Goal: Information Seeking & Learning: Learn about a topic

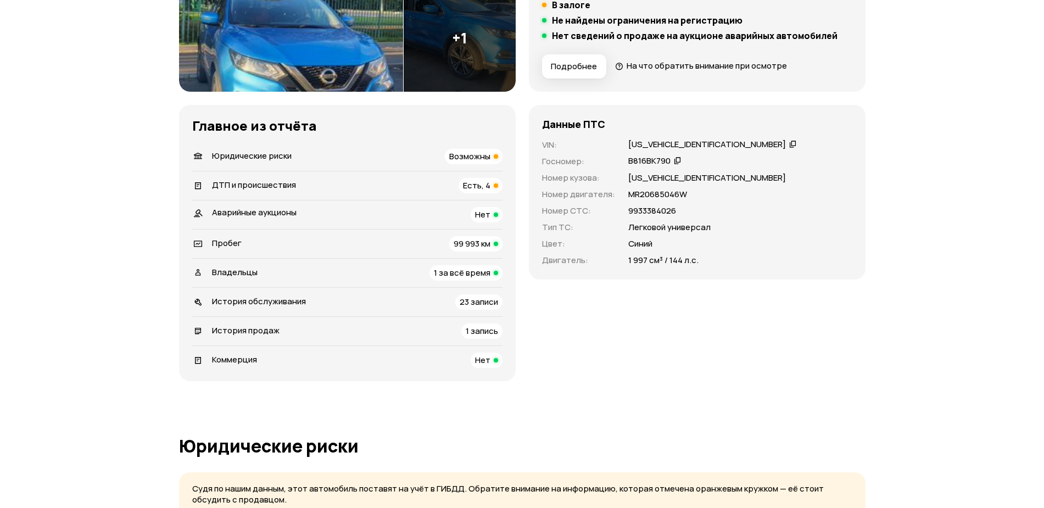
scroll to position [275, 0]
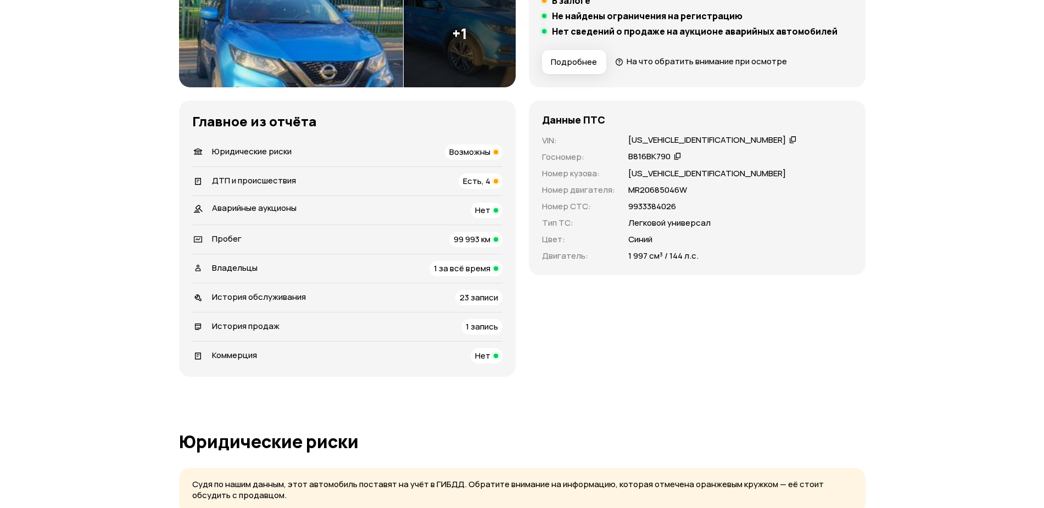
click at [475, 185] on span "Есть, 4" at bounding box center [476, 181] width 27 height 12
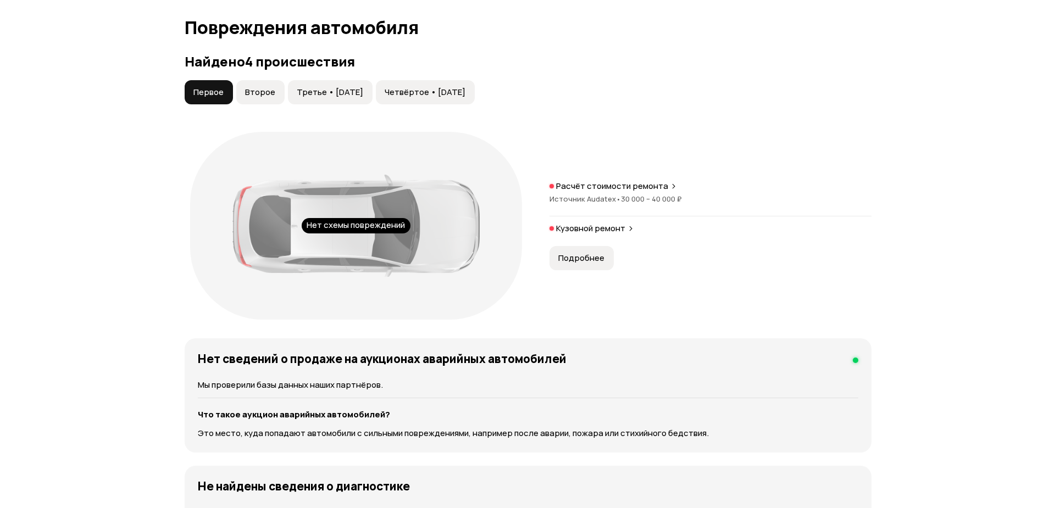
scroll to position [1150, 0]
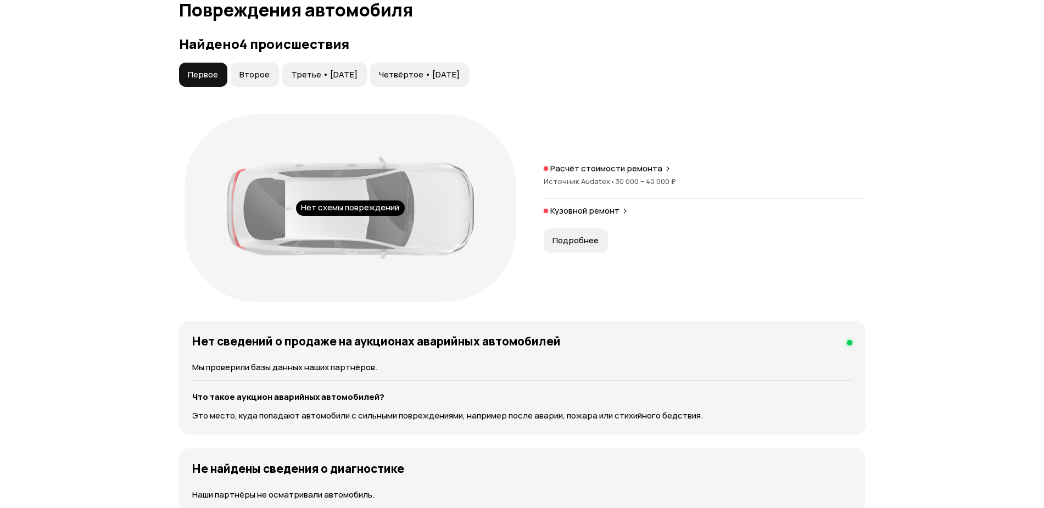
click at [579, 242] on span "Подробнее" at bounding box center [576, 240] width 46 height 11
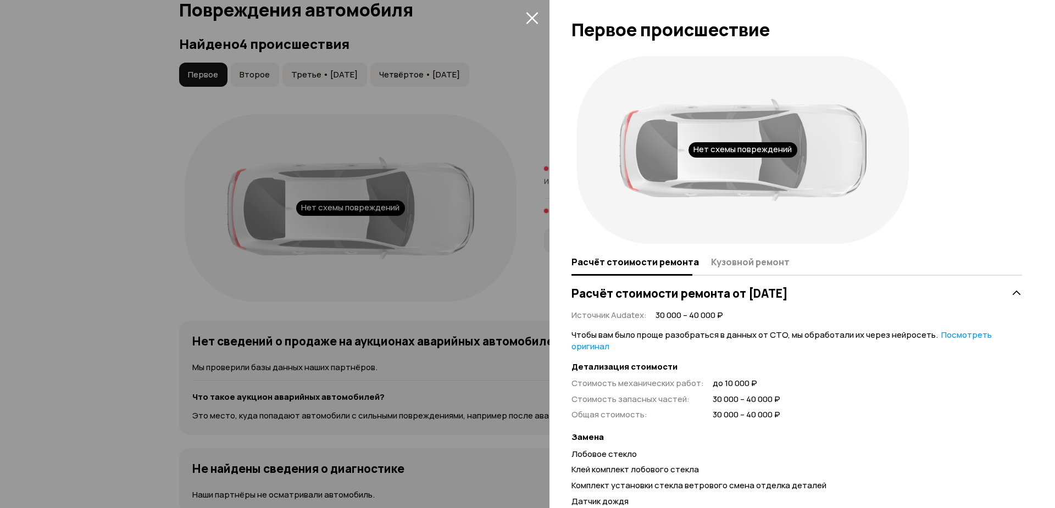
click at [533, 24] on icon "закрыть" at bounding box center [532, 18] width 13 height 13
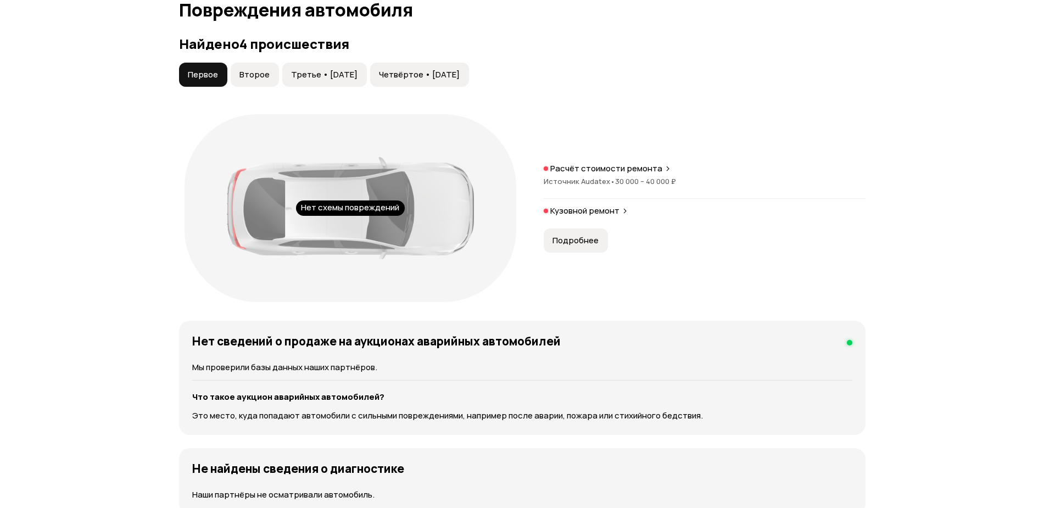
click at [253, 72] on span "Второе" at bounding box center [255, 74] width 30 height 11
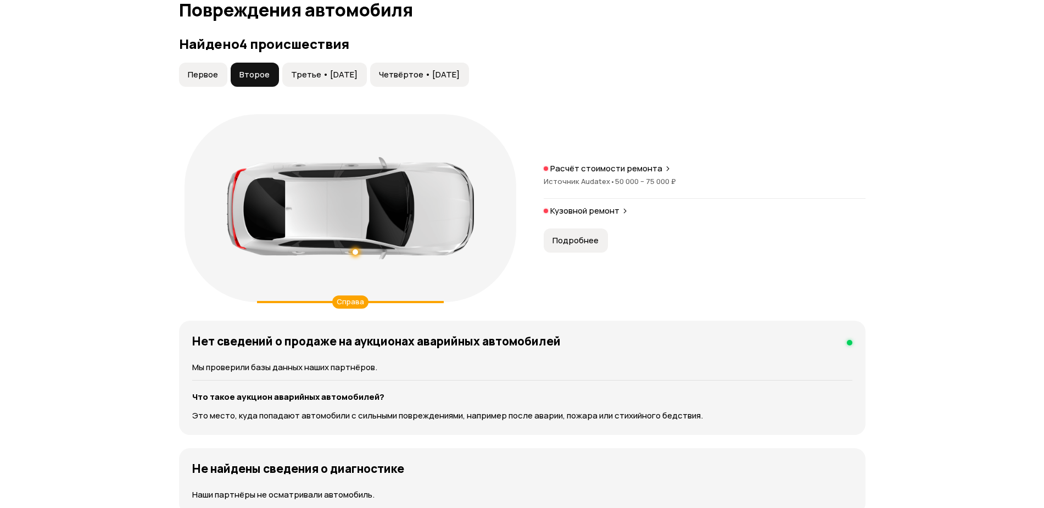
click at [584, 244] on span "Подробнее" at bounding box center [576, 240] width 46 height 11
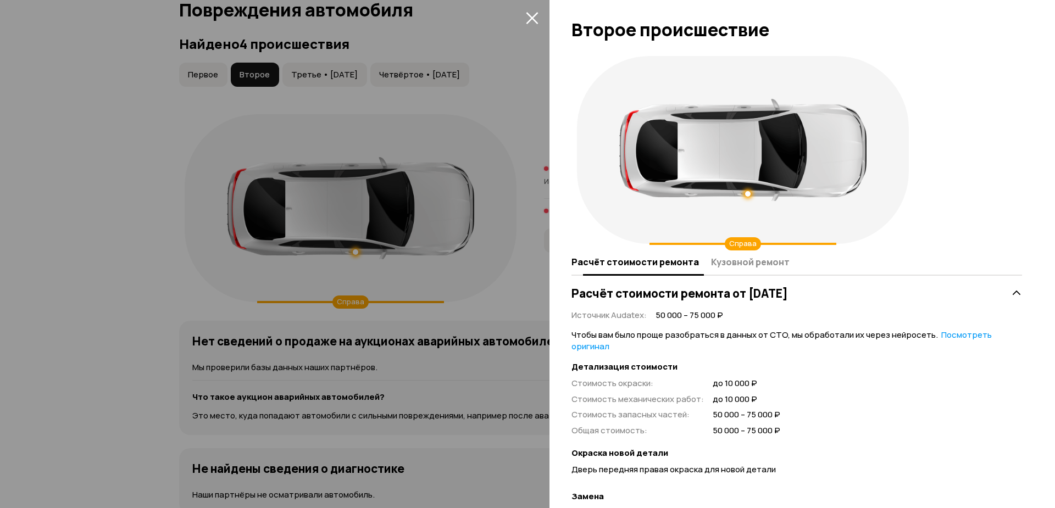
click at [746, 264] on span "Кузовной ремонт" at bounding box center [750, 262] width 79 height 11
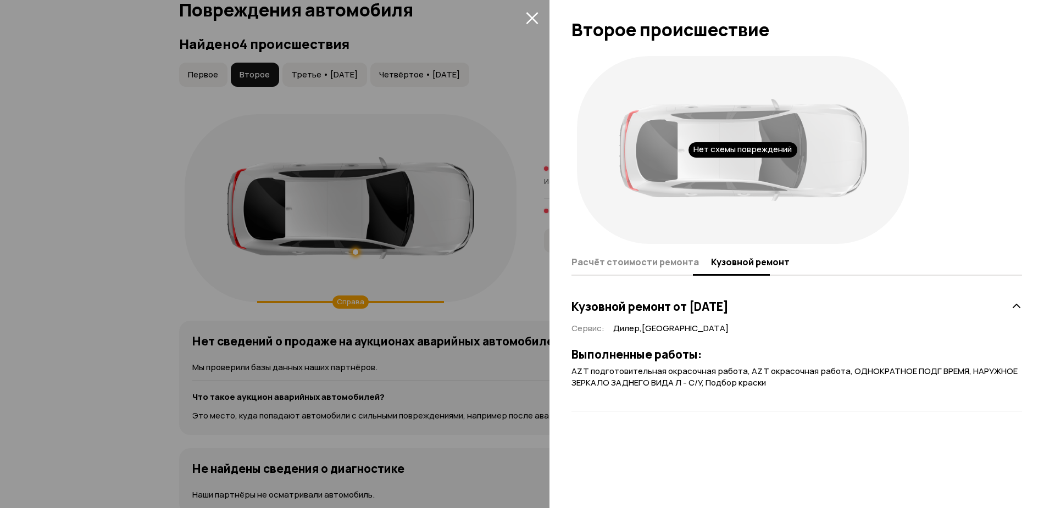
click at [666, 262] on span "Расчёт стоимости ремонта" at bounding box center [634, 262] width 127 height 11
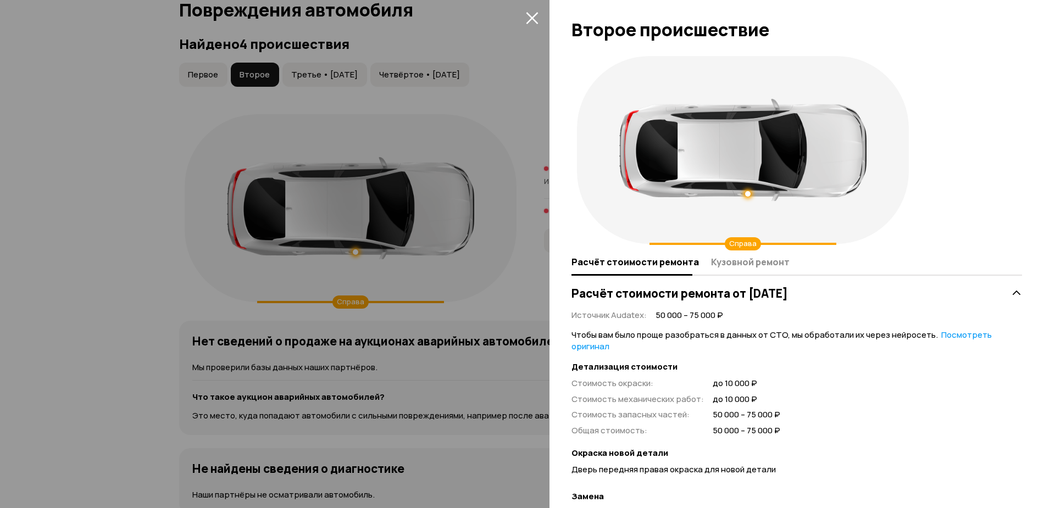
click at [533, 21] on icon "закрыть" at bounding box center [532, 18] width 13 height 13
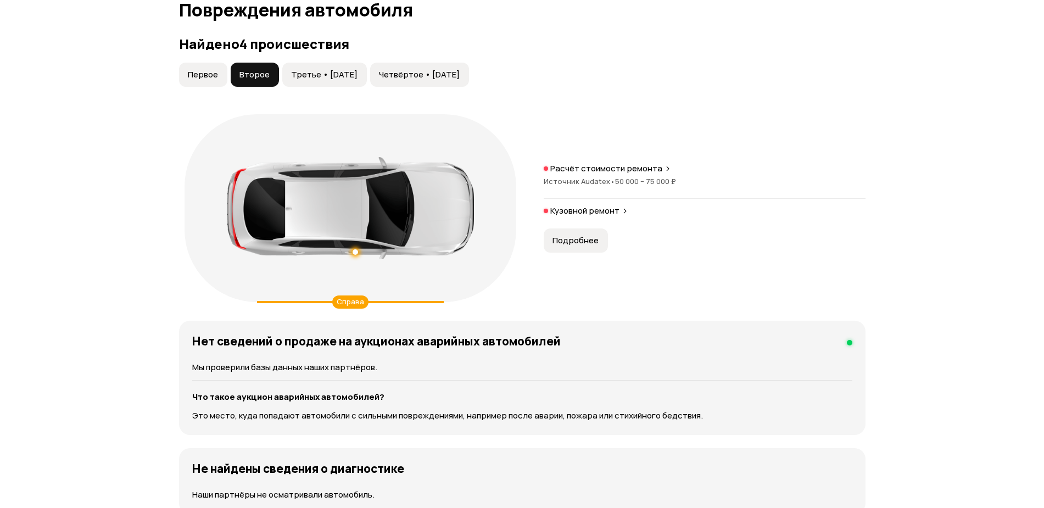
click at [367, 74] on button "Третье • [DATE]" at bounding box center [324, 75] width 85 height 24
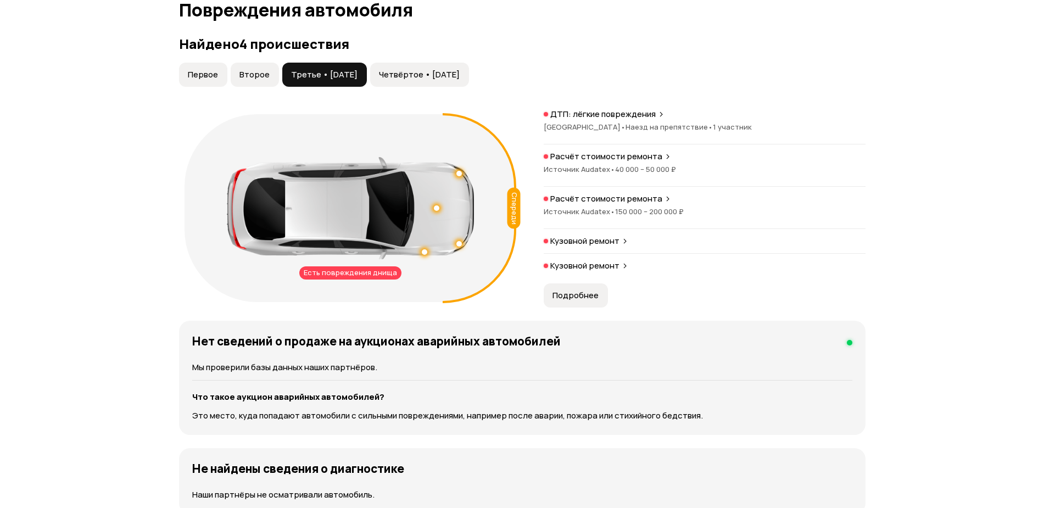
click at [370, 275] on div "Есть повреждения днища" at bounding box center [350, 272] width 102 height 13
click at [512, 215] on div "Спереди" at bounding box center [513, 207] width 13 height 41
click at [576, 298] on span "Подробнее" at bounding box center [576, 295] width 46 height 11
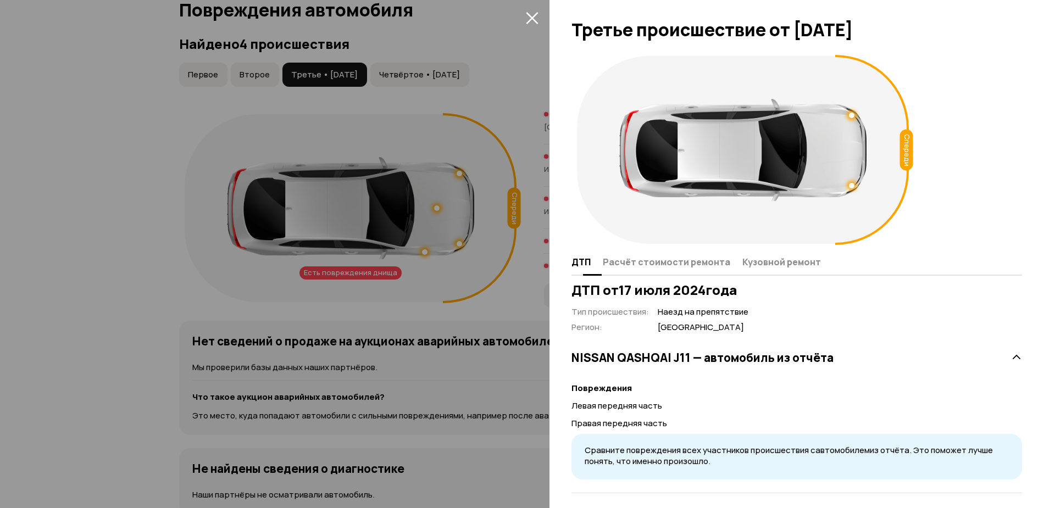
click at [680, 263] on span "Расчёт стоимости ремонта" at bounding box center [666, 262] width 127 height 11
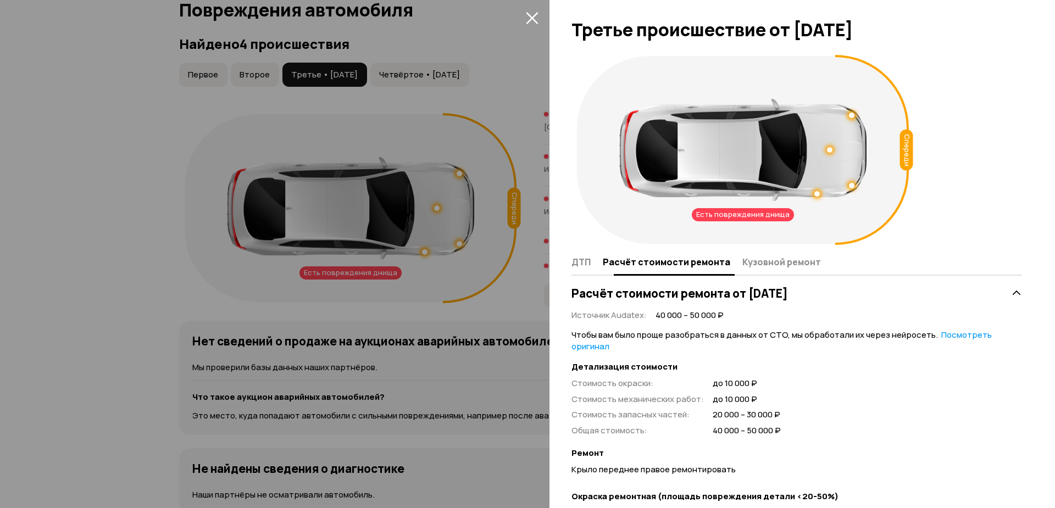
click at [783, 261] on span "Кузовной ремонт" at bounding box center [781, 262] width 79 height 11
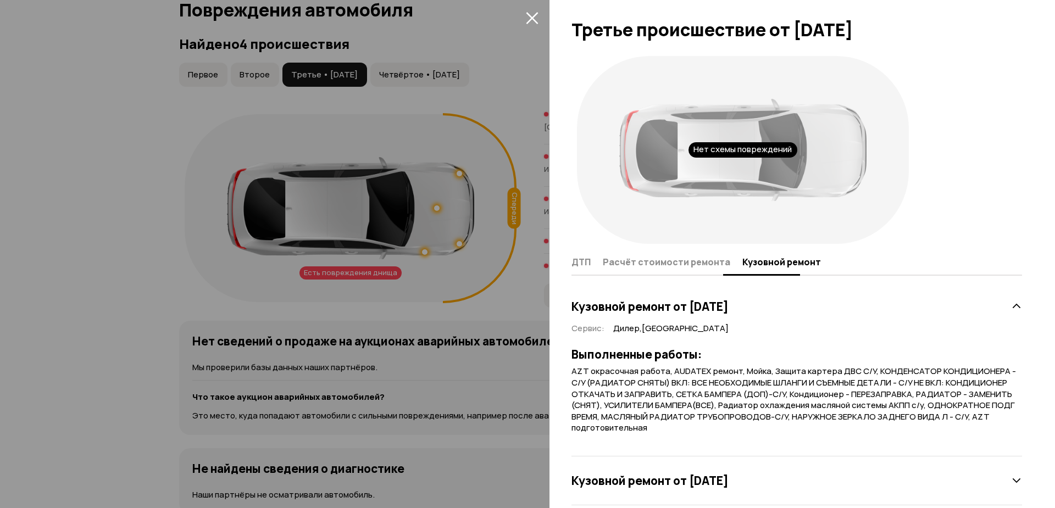
click at [692, 261] on span "Расчёт стоимости ремонта" at bounding box center [666, 262] width 127 height 11
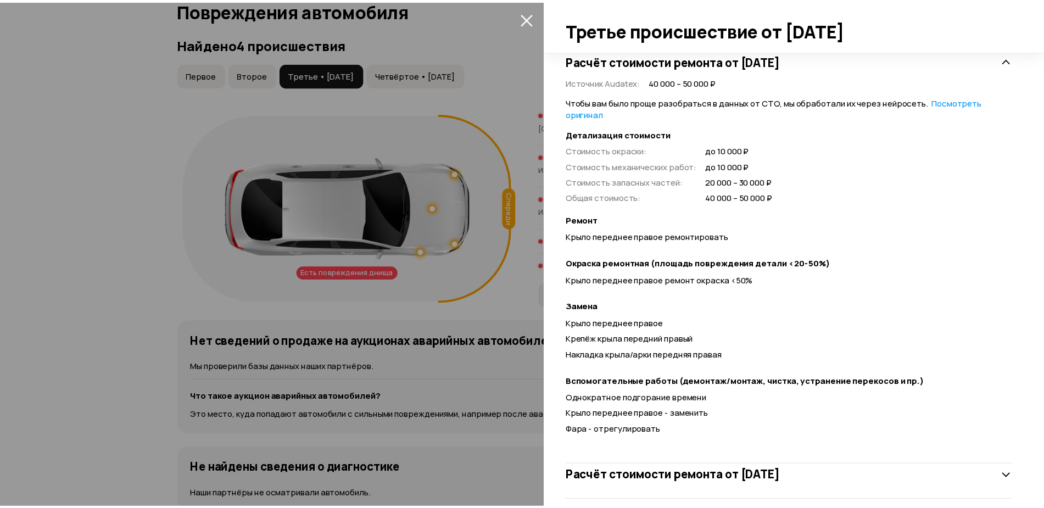
scroll to position [248, 0]
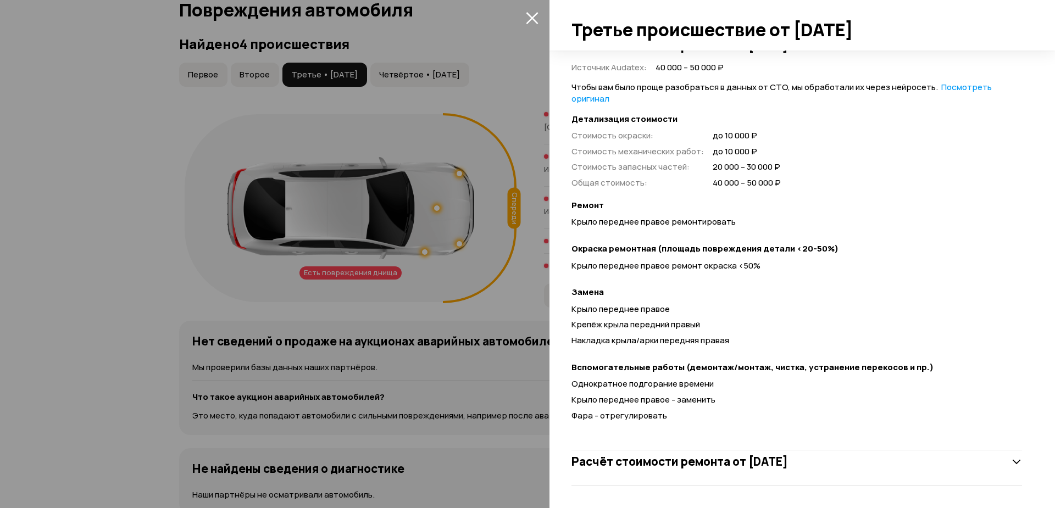
click at [529, 17] on icon "закрыть" at bounding box center [532, 18] width 13 height 13
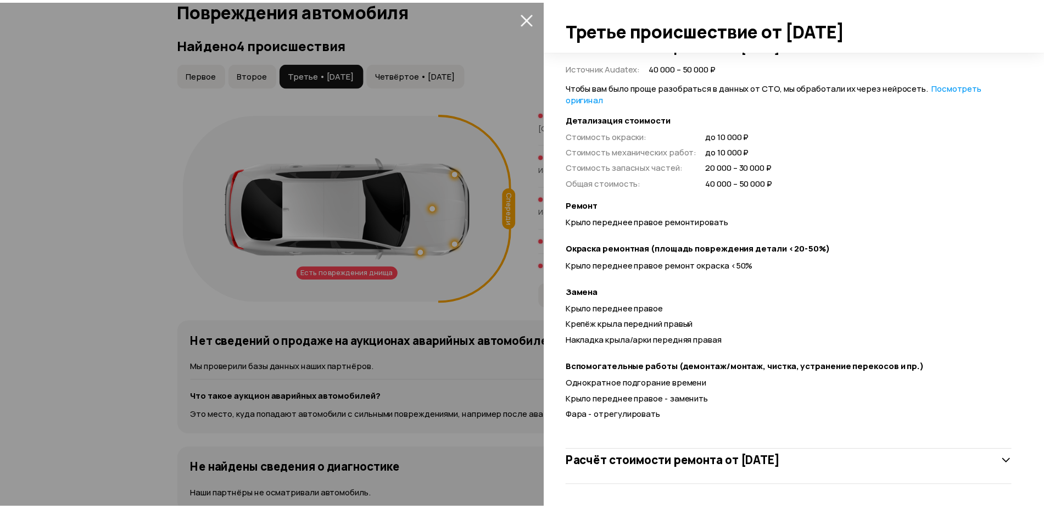
scroll to position [7, 0]
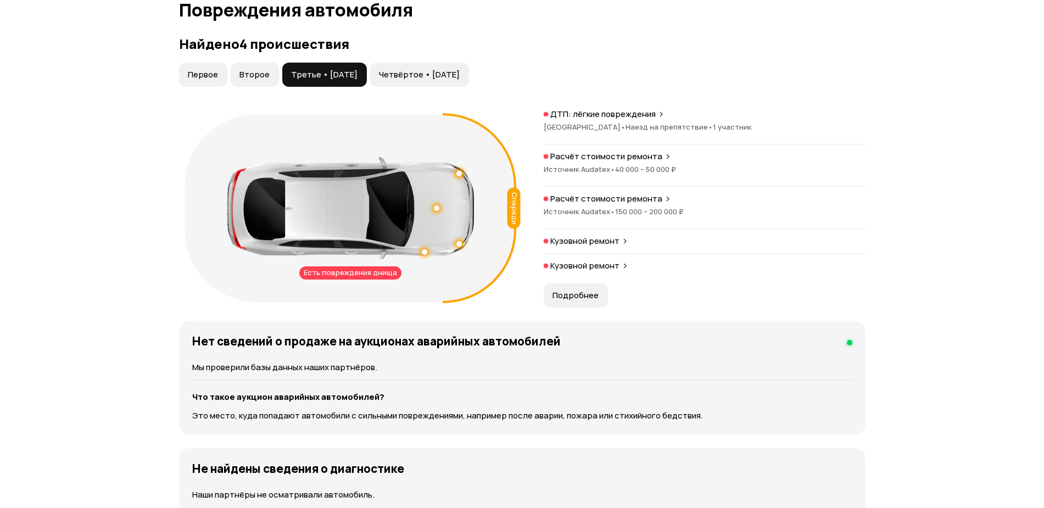
click at [441, 81] on button "Четвёртое • [DATE]" at bounding box center [419, 75] width 99 height 24
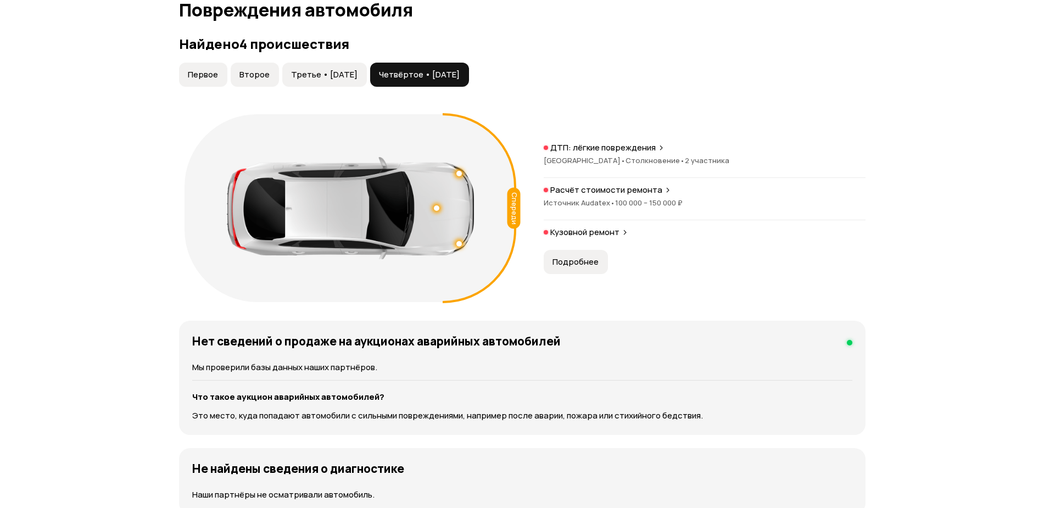
click at [594, 268] on button "Подробнее" at bounding box center [576, 262] width 64 height 24
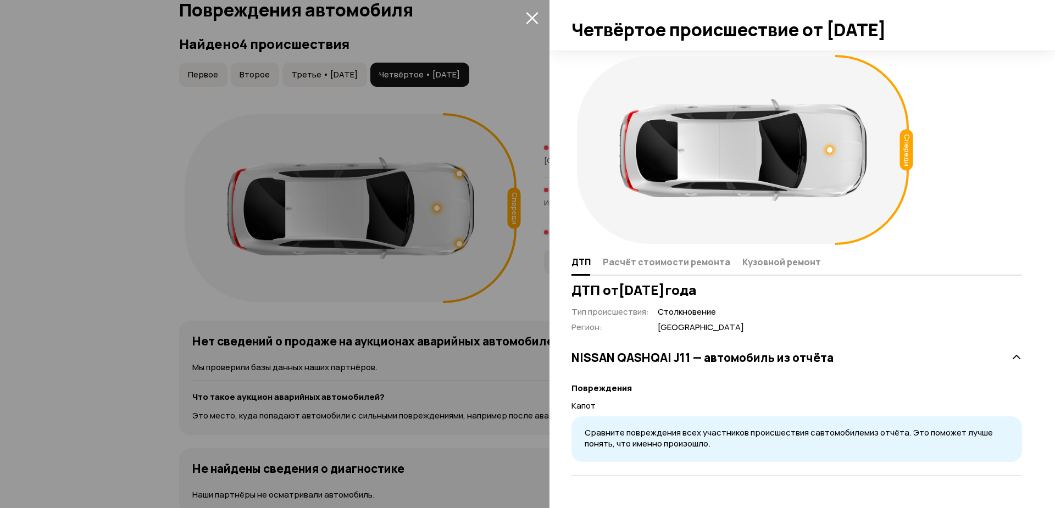
click at [531, 14] on icon "закрыть" at bounding box center [532, 18] width 13 height 13
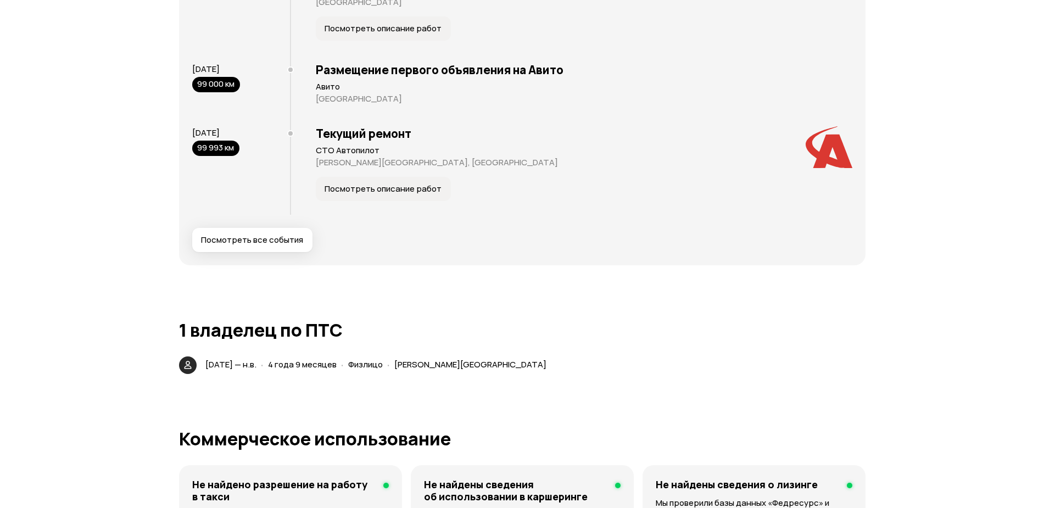
scroll to position [2472, 0]
